Goal: Check status: Check status

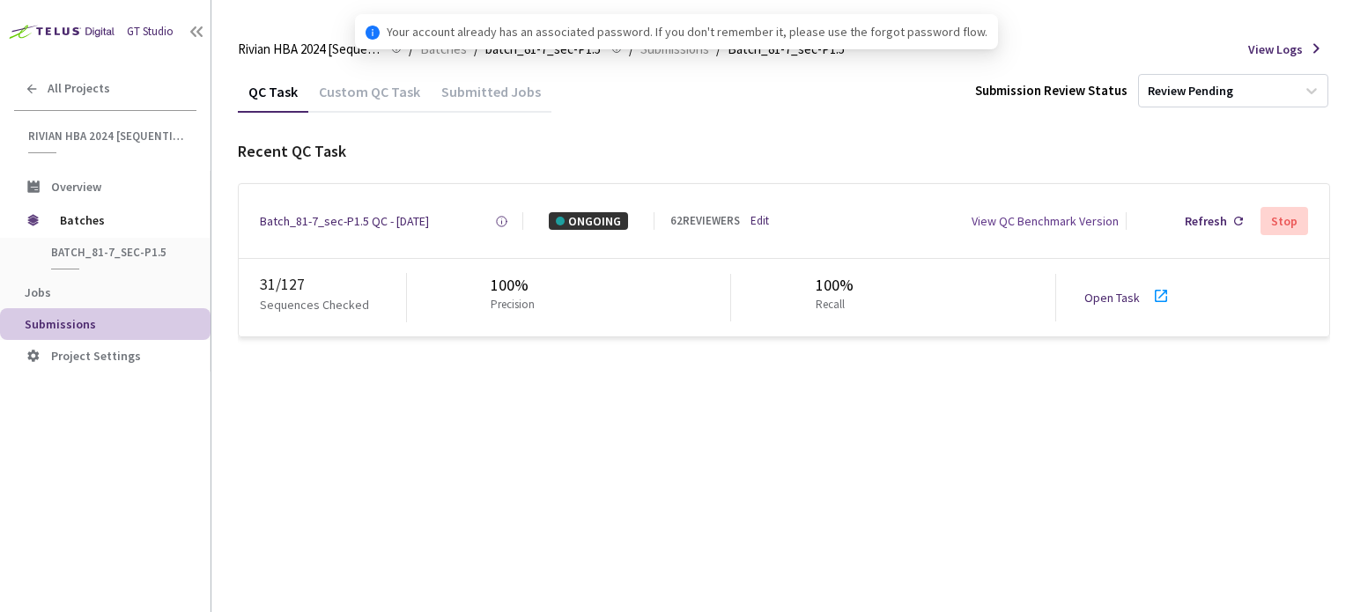
click at [1156, 299] on icon at bounding box center [1161, 295] width 21 height 21
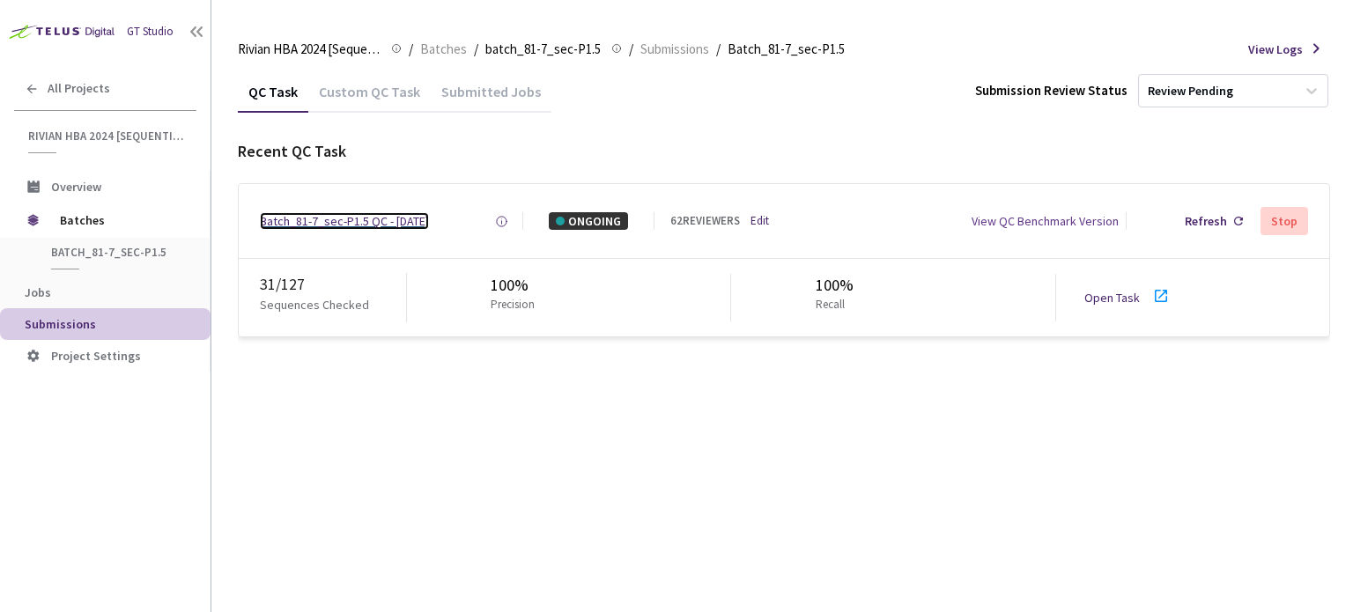
click at [338, 222] on div "Batch_81-7_sec-P1.5 QC - [DATE]" at bounding box center [344, 221] width 169 height 18
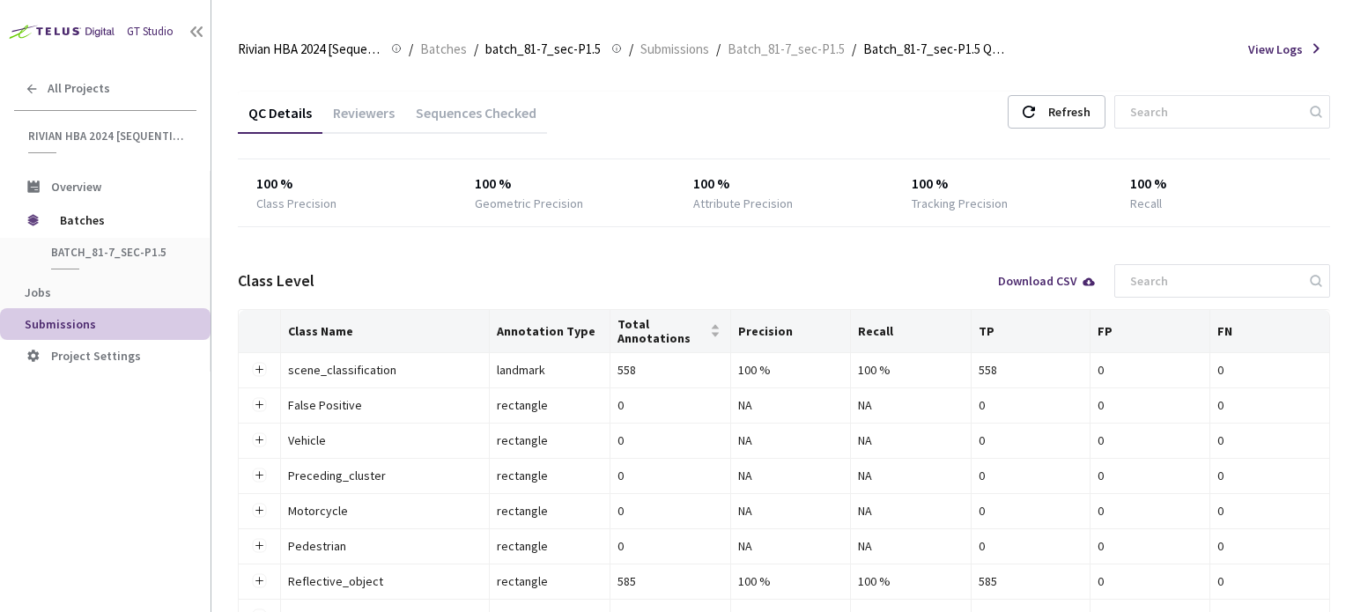
click at [374, 118] on div "Reviewers" at bounding box center [363, 119] width 83 height 30
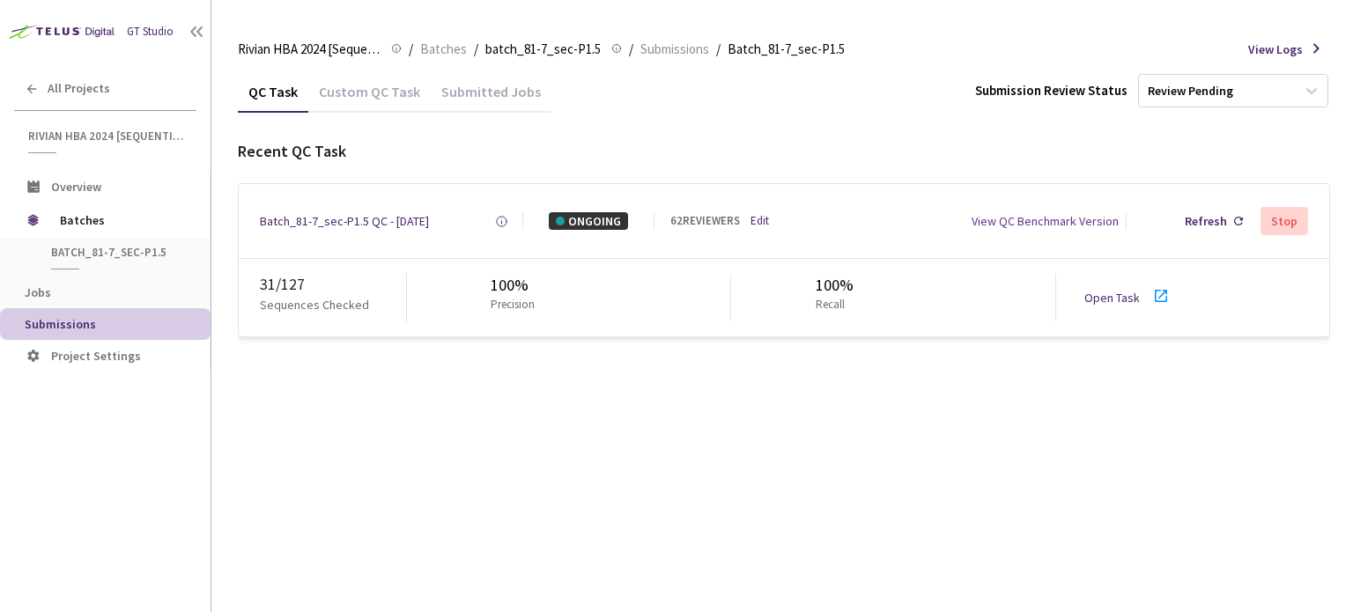
click at [1156, 300] on icon at bounding box center [1161, 295] width 21 height 21
click at [335, 218] on div "Batch_81-7_sec-P1.5 QC - [DATE]" at bounding box center [344, 221] width 169 height 18
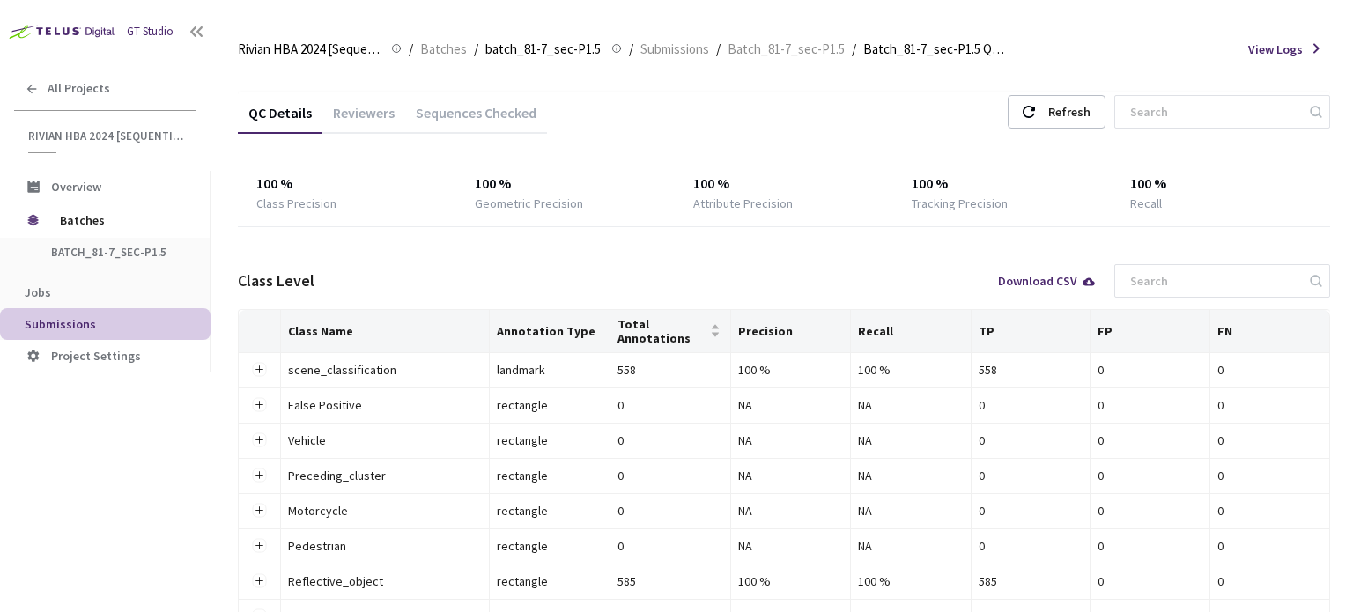
click at [368, 115] on div "Reviewers" at bounding box center [363, 119] width 83 height 30
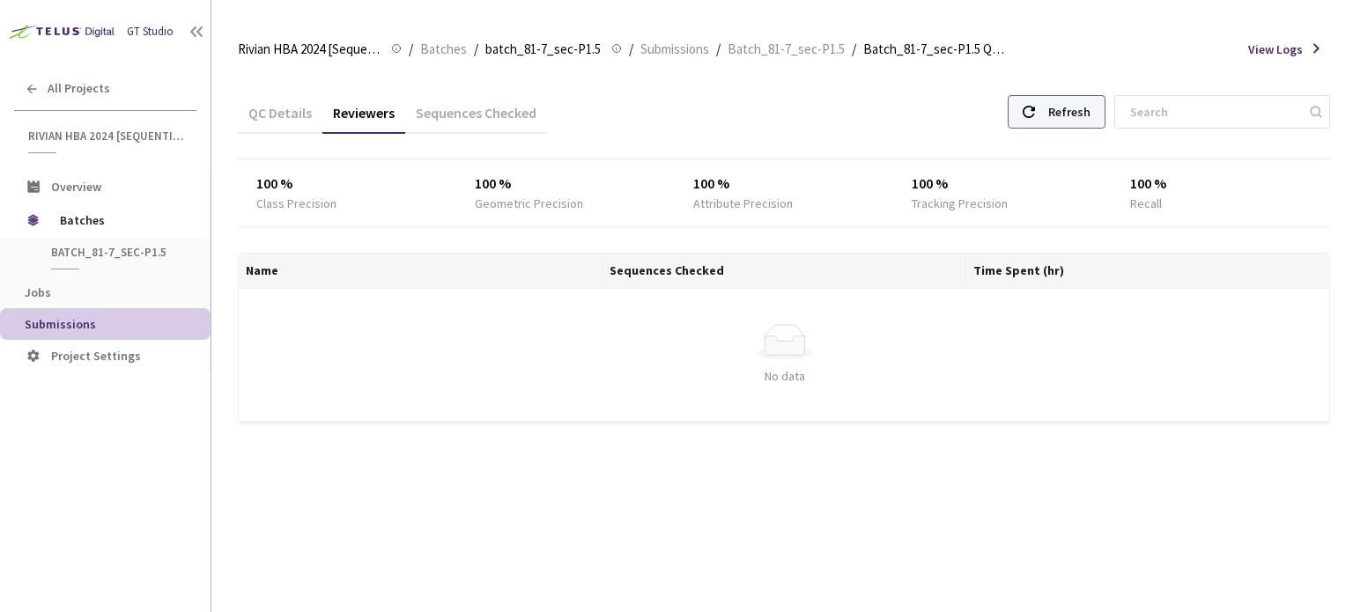
click at [1076, 115] on div "Refresh" at bounding box center [1069, 112] width 42 height 32
click at [1091, 115] on div "Refresh" at bounding box center [1069, 112] width 42 height 32
click at [1076, 108] on div "Refresh" at bounding box center [1069, 112] width 42 height 32
click at [1076, 118] on div "Refresh" at bounding box center [1069, 112] width 42 height 32
click at [1085, 112] on div "Refresh" at bounding box center [1069, 112] width 42 height 32
